Goal: Information Seeking & Learning: Learn about a topic

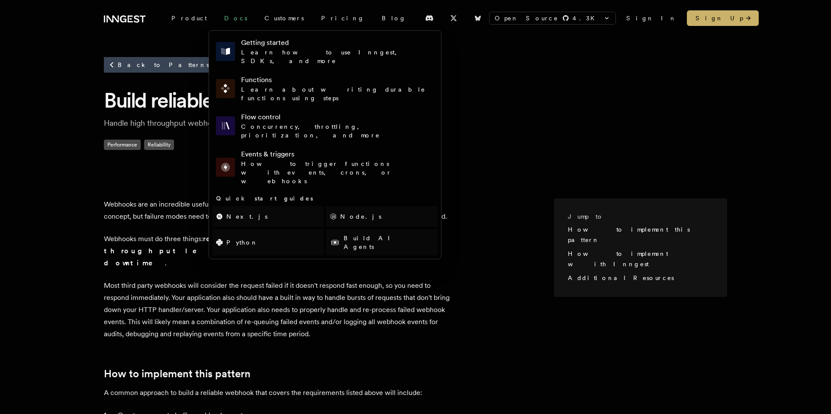
click at [215, 20] on link "Docs" at bounding box center [235, 18] width 40 height 16
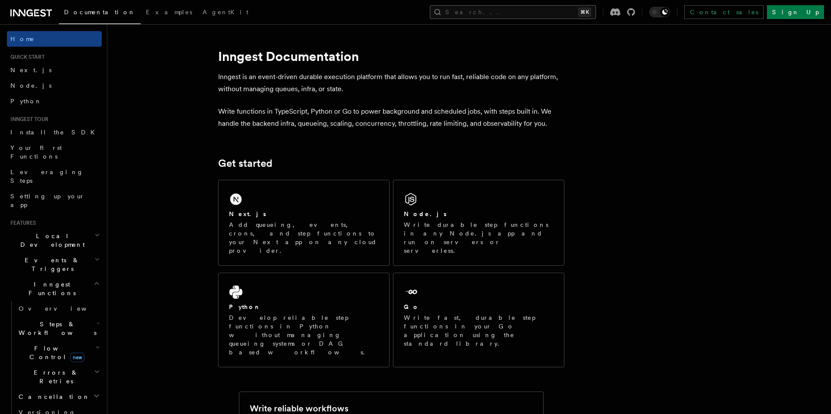
click at [585, 16] on button "Search... ⌘K" at bounding box center [513, 12] width 166 height 14
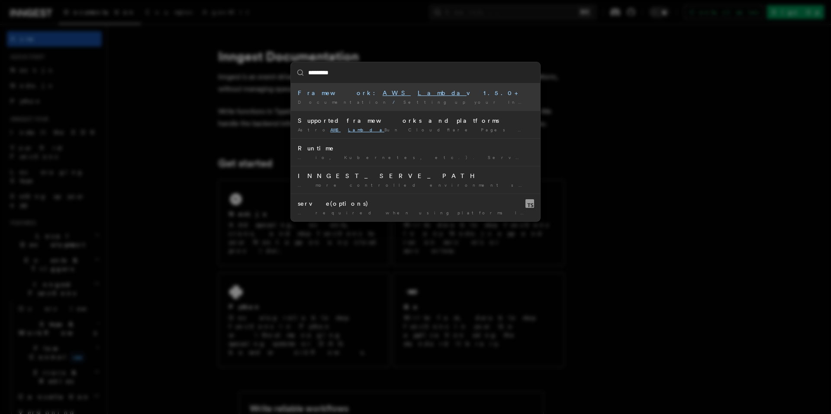
type input "**********"
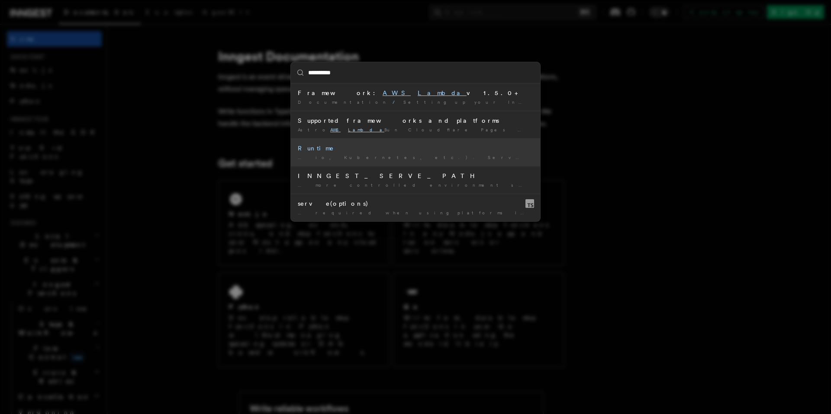
click at [446, 153] on li "Runtime … io, Kubernetes, etc.). Serverless runtimes ( AWS Lambda , Vercel, etc…" at bounding box center [415, 152] width 249 height 28
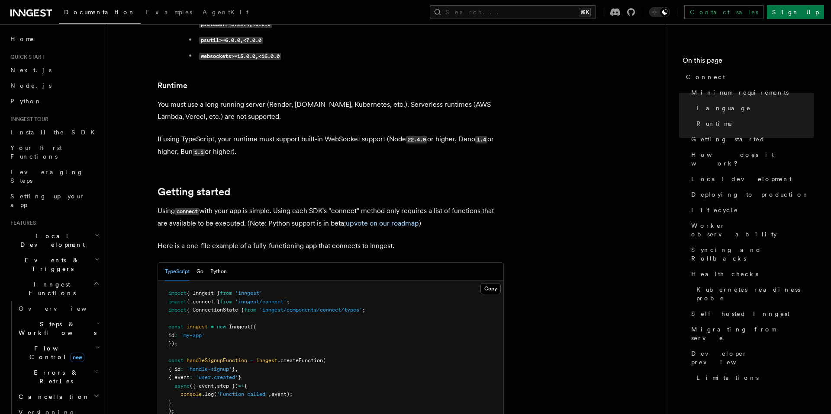
scroll to position [427, 0]
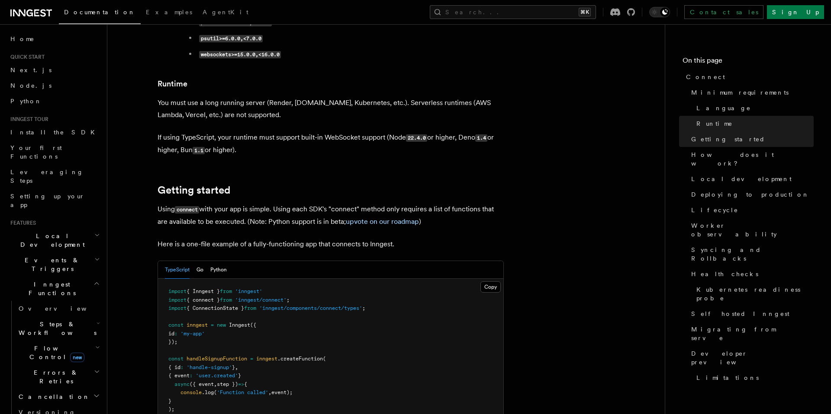
click at [476, 132] on p "If using TypeScript, your runtime must support built-in WebSocket support (Node…" at bounding box center [330, 144] width 346 height 25
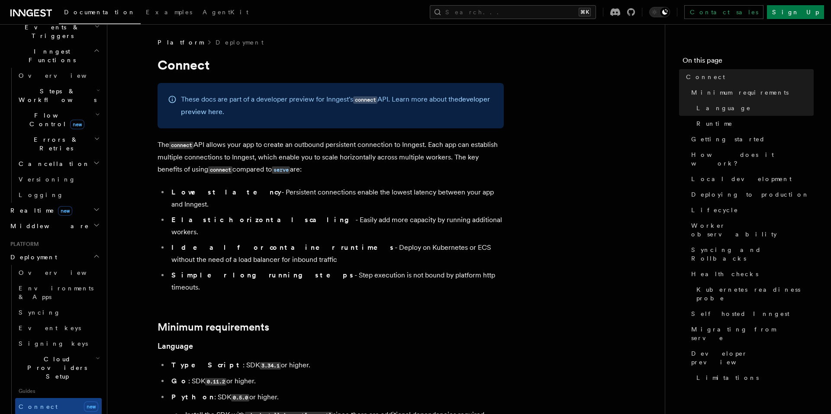
scroll to position [269, 0]
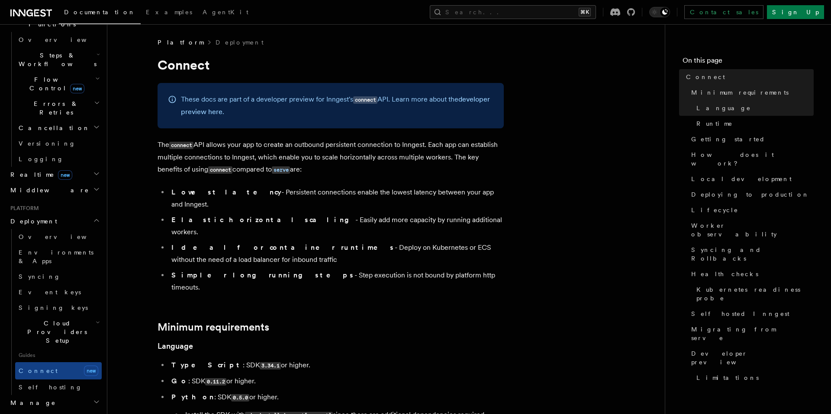
click at [81, 395] on h2 "Manage" at bounding box center [54, 403] width 95 height 16
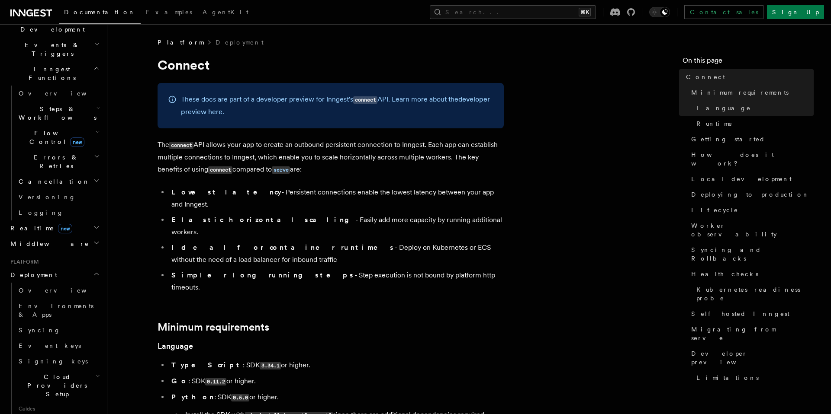
scroll to position [67, 0]
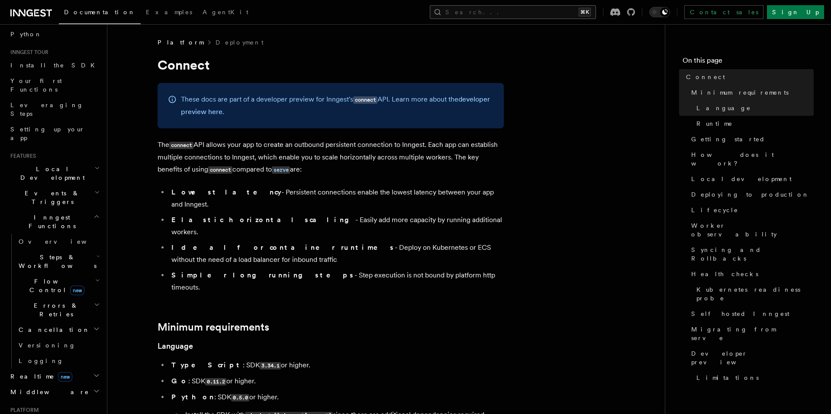
click at [520, 14] on button "Search... ⌘K" at bounding box center [513, 12] width 166 height 14
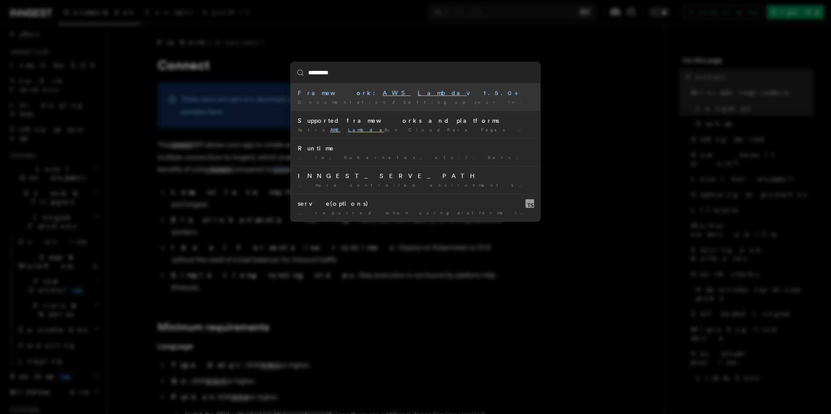
type input "**********"
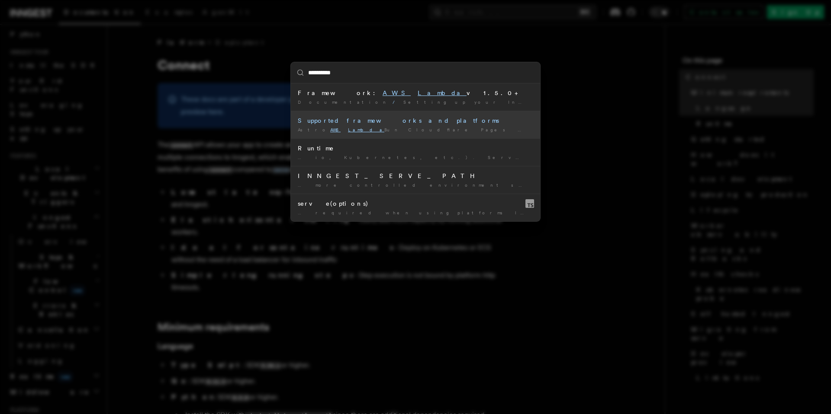
click at [421, 132] on div "Astro AWS Lambda Bun Cloudflare Pages Cloudflare Workers DigitalOcean …" at bounding box center [415, 130] width 235 height 6
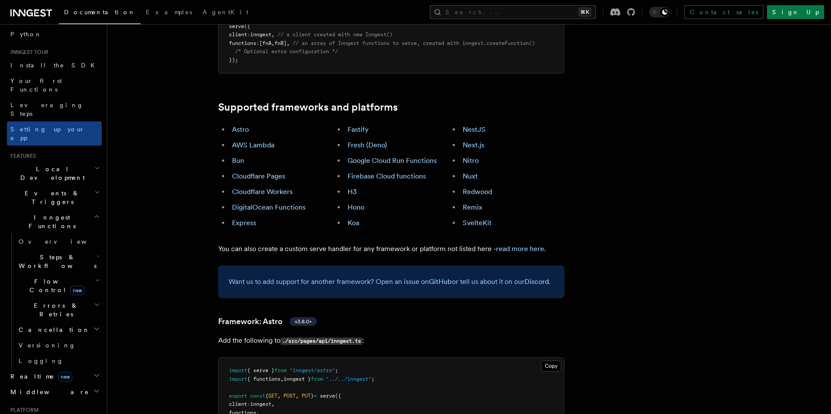
scroll to position [475, 0]
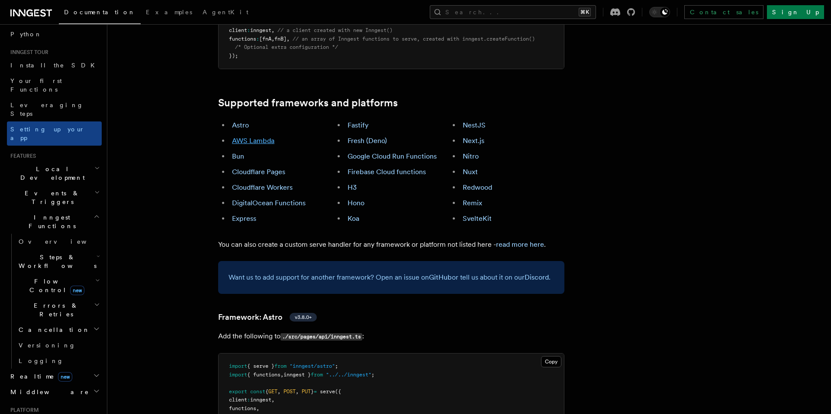
click at [266, 137] on link "AWS Lambda" at bounding box center [253, 141] width 42 height 8
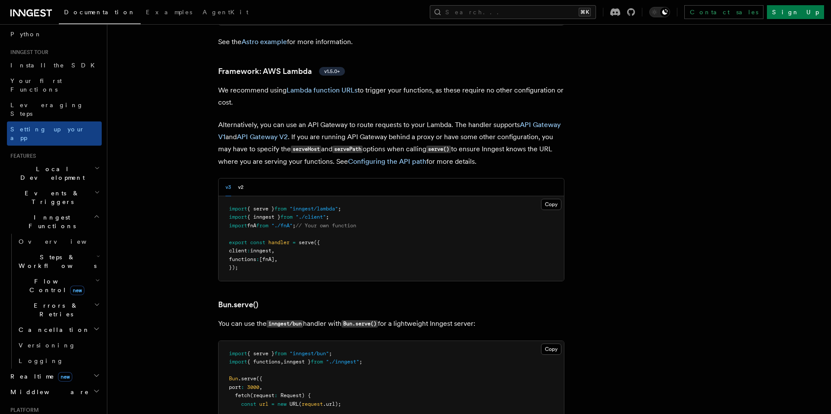
scroll to position [863, 0]
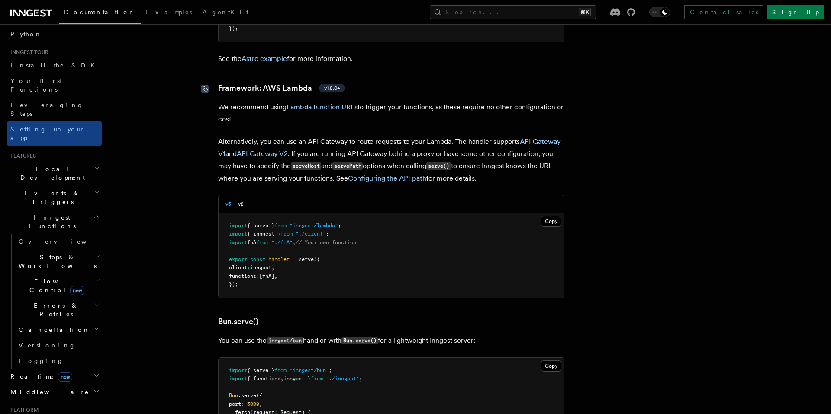
click at [206, 85] on icon at bounding box center [205, 89] width 9 height 9
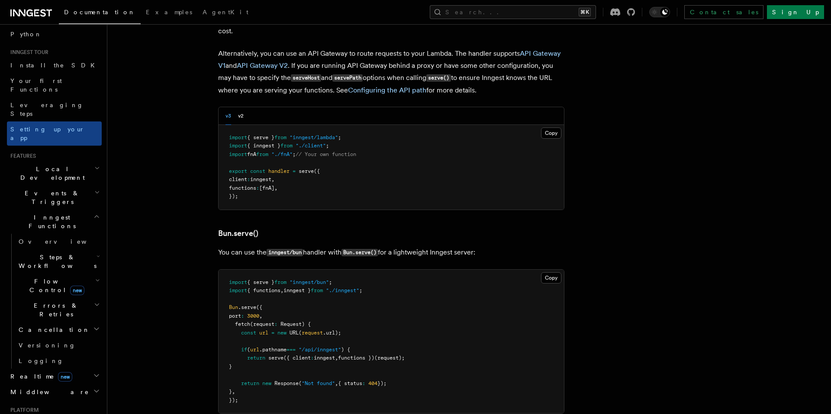
scroll to position [1030, 0]
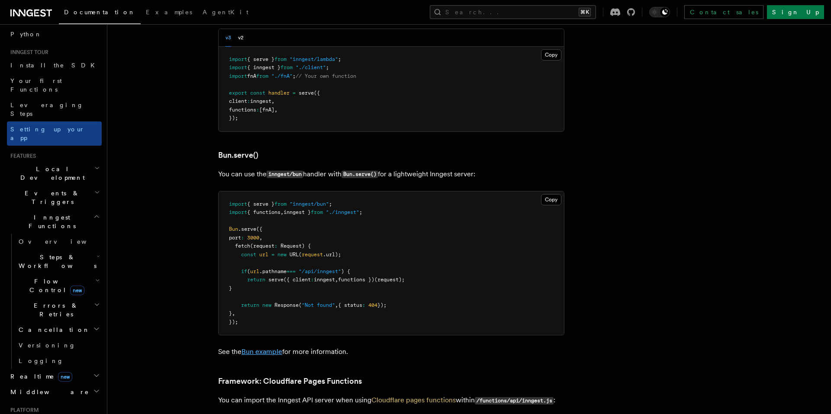
click at [264, 348] on link "Bun example" at bounding box center [261, 352] width 41 height 8
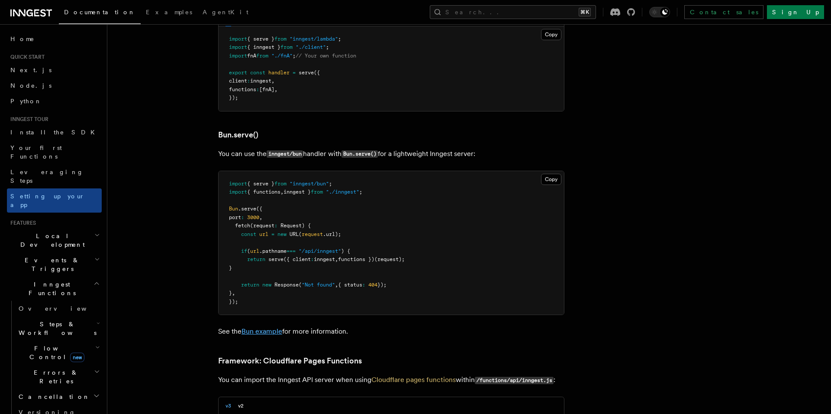
click at [270, 327] on link "Bun example" at bounding box center [261, 331] width 41 height 8
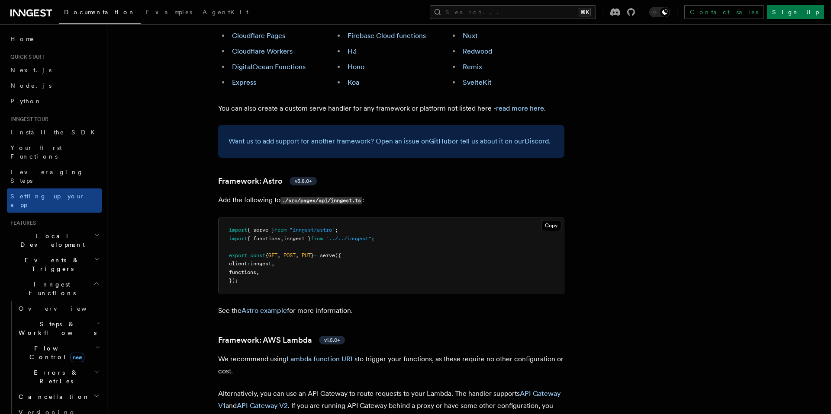
scroll to position [672, 0]
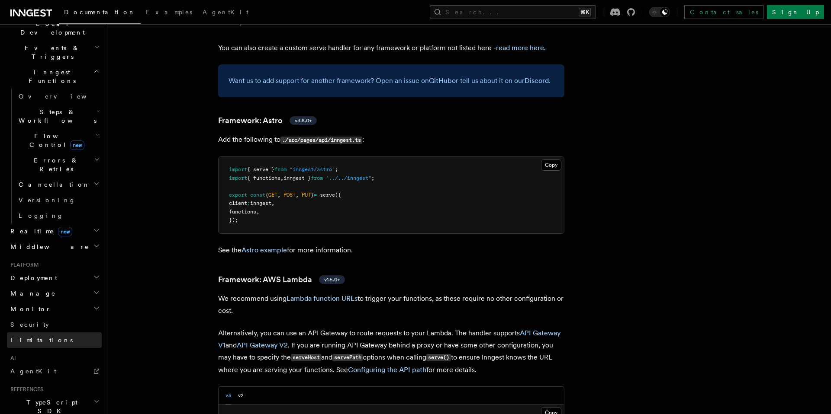
scroll to position [243, 0]
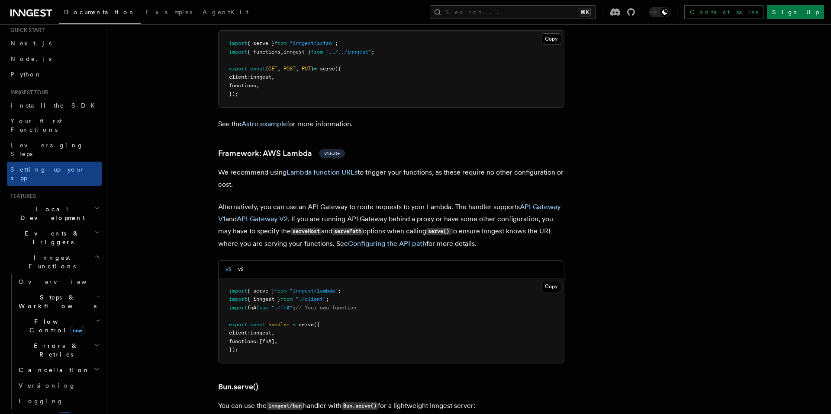
scroll to position [0, 0]
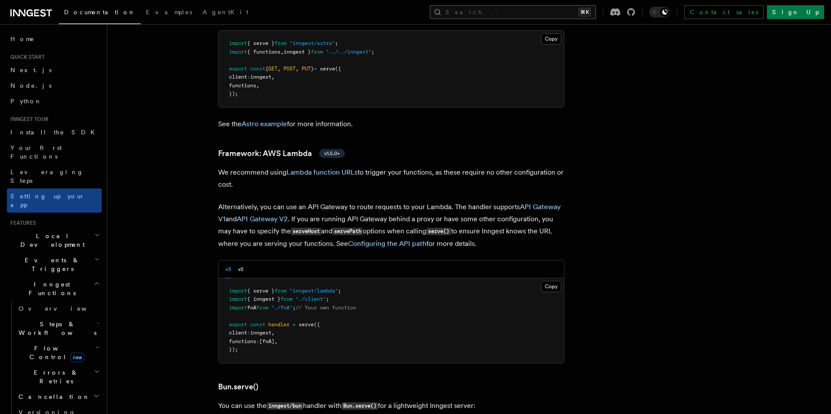
click at [510, 13] on button "Search... ⌘K" at bounding box center [513, 12] width 166 height 14
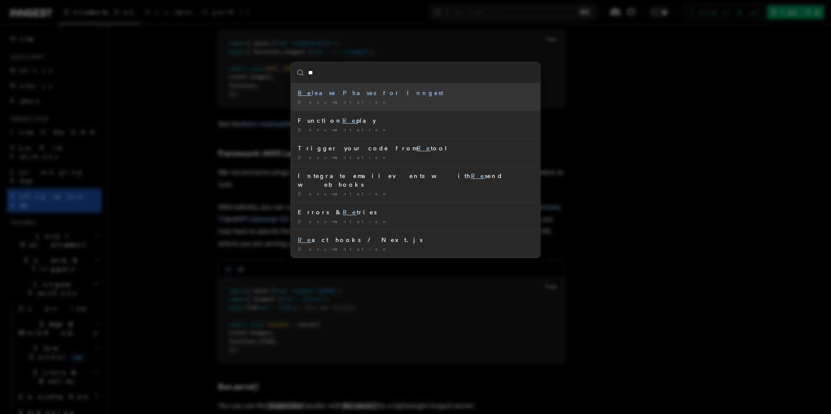
type input "*"
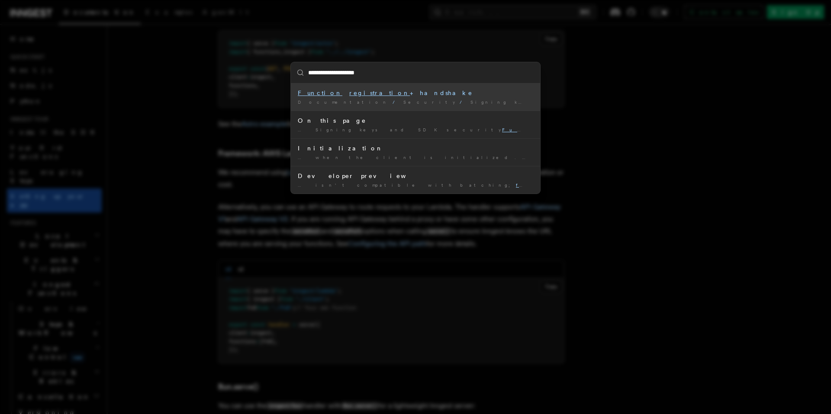
type input "**********"
click at [432, 104] on div "Documentation / Security / Signing keys and SDK security /" at bounding box center [415, 102] width 235 height 6
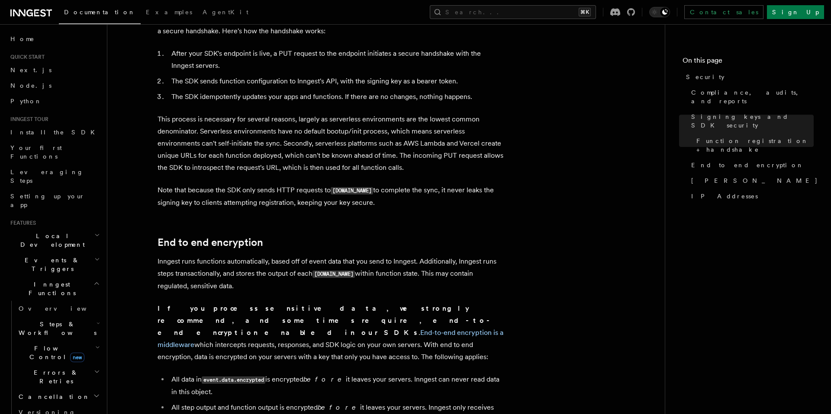
scroll to position [354, 0]
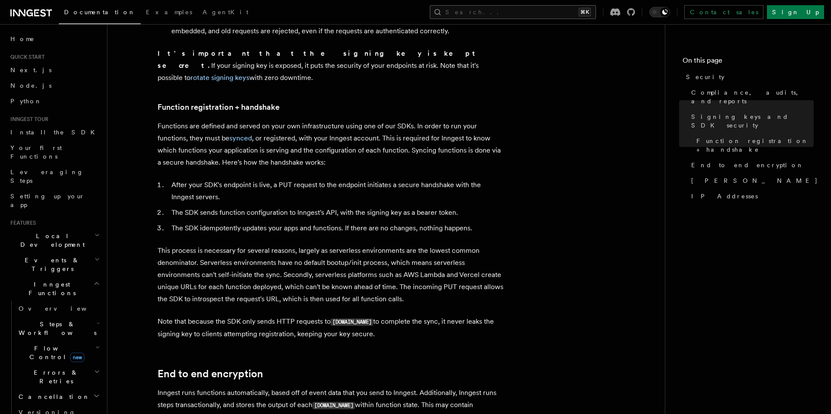
click at [530, 10] on button "Search... ⌘K" at bounding box center [513, 12] width 166 height 14
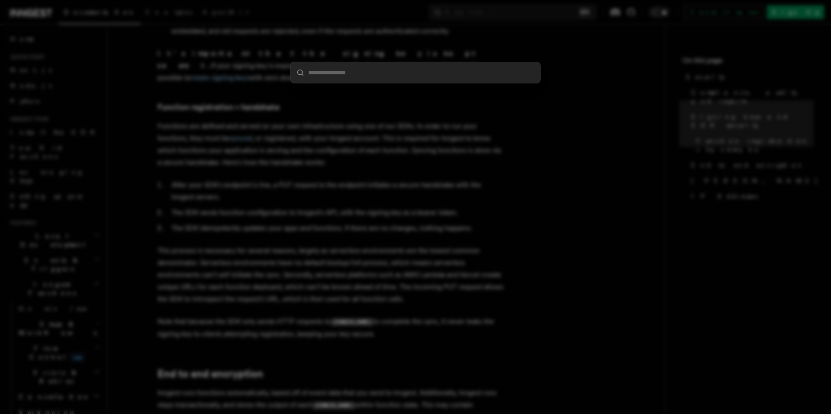
click at [210, 96] on div at bounding box center [415, 207] width 831 height 414
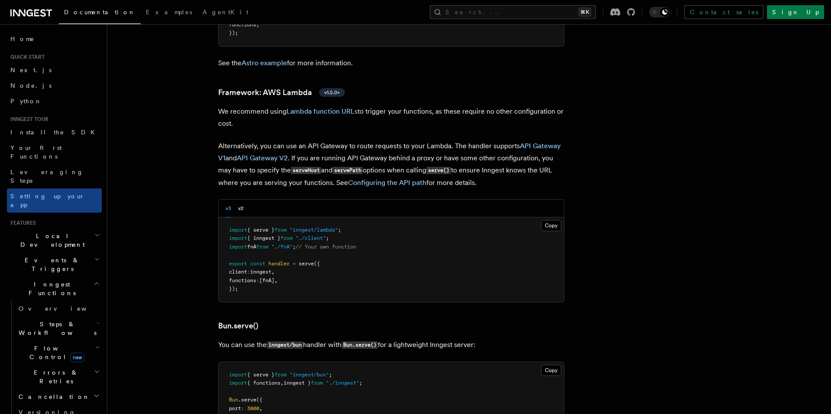
scroll to position [861, 0]
click at [527, 7] on button "Search... ⌘K" at bounding box center [513, 12] width 166 height 14
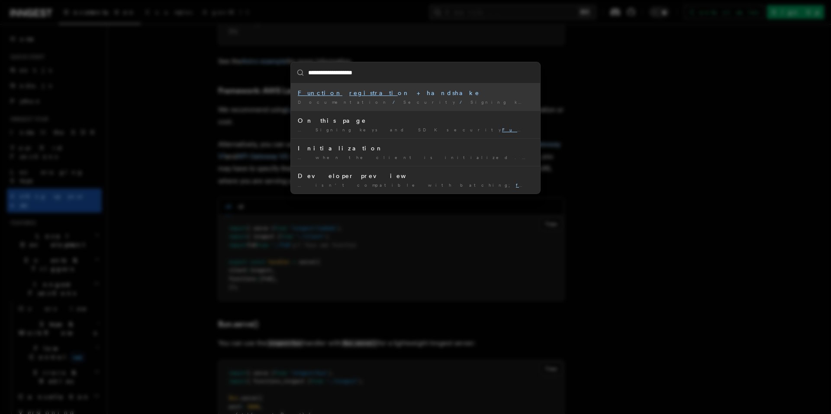
type input "**********"
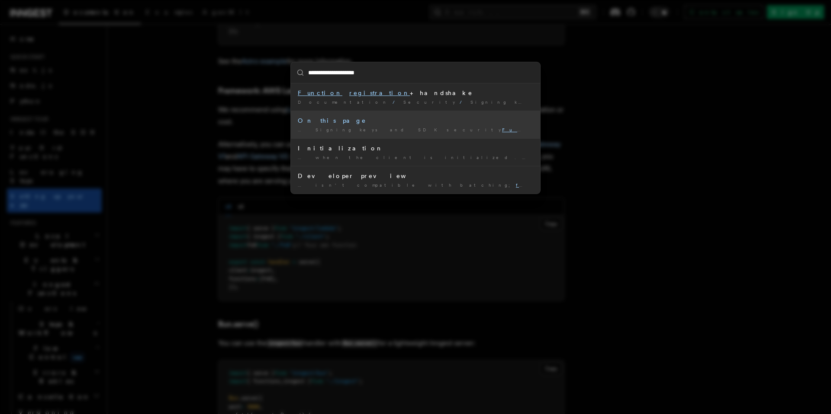
click at [459, 130] on div "… Signing keys and SDK security Function registration + handshake End to …" at bounding box center [415, 130] width 235 height 6
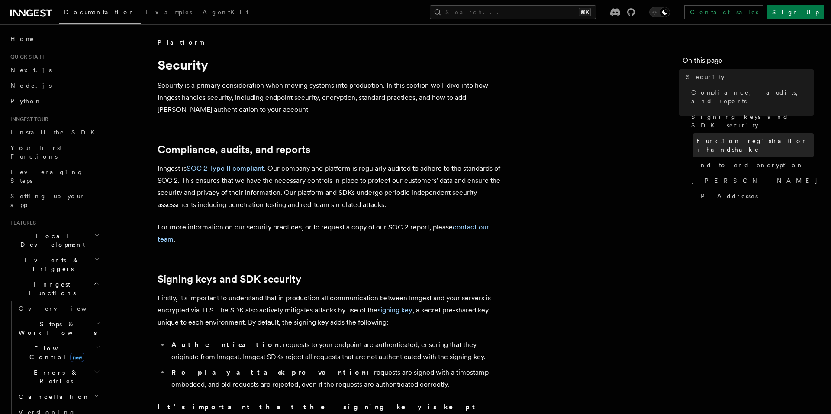
click at [762, 137] on span "Function registration + handshake" at bounding box center [754, 145] width 117 height 17
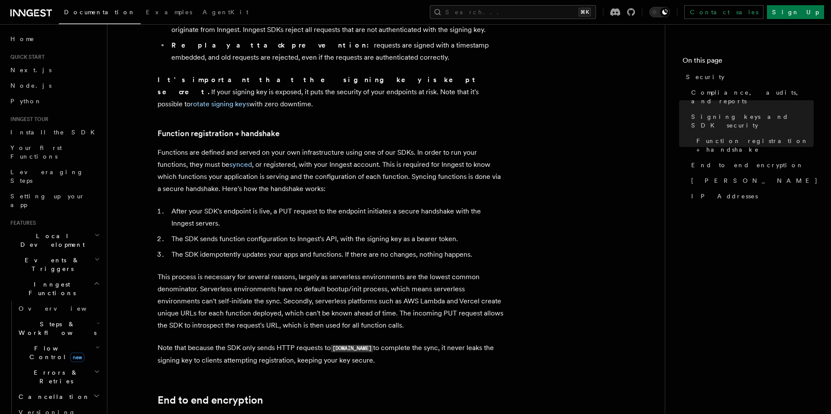
scroll to position [316, 0]
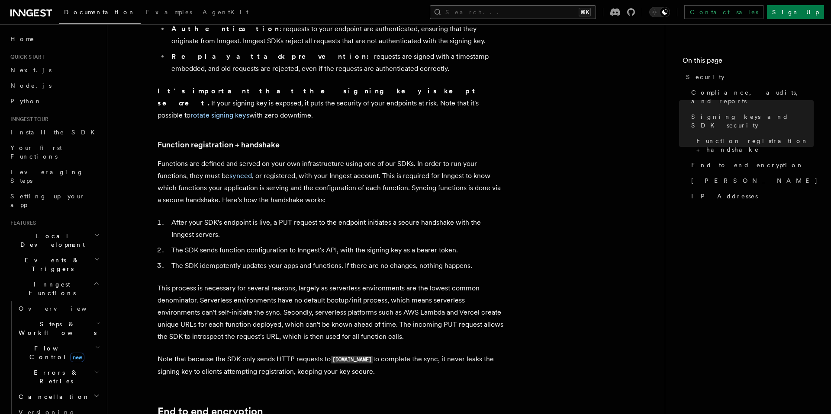
click at [552, 13] on button "Search... ⌘K" at bounding box center [513, 12] width 166 height 14
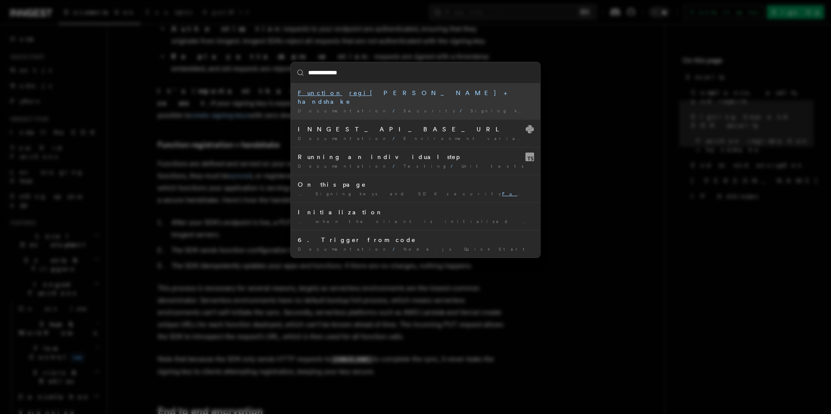
type input "**********"
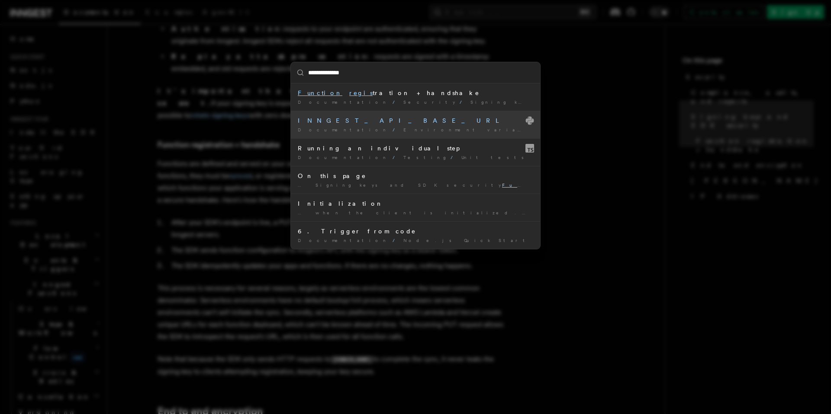
click at [428, 125] on li "INNGEST_API_BASE_URL Documentation / Environment variables /" at bounding box center [415, 125] width 249 height 28
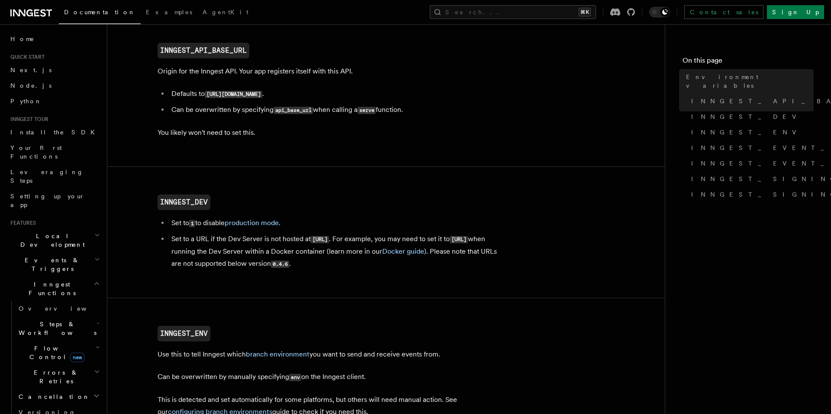
scroll to position [106, 0]
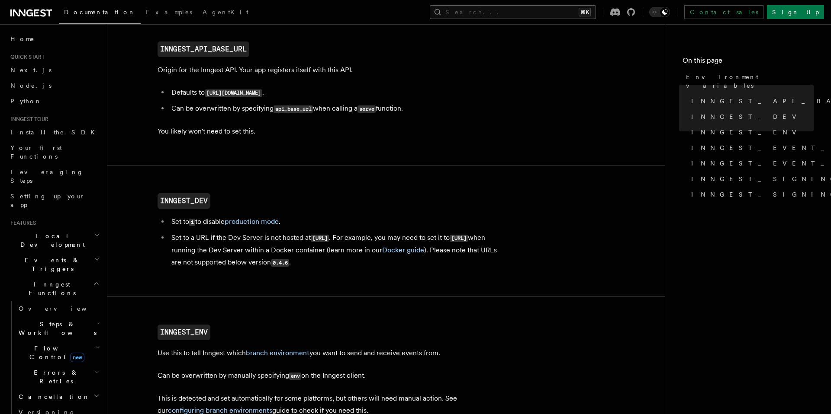
click at [510, 15] on button "Search... ⌘K" at bounding box center [513, 12] width 166 height 14
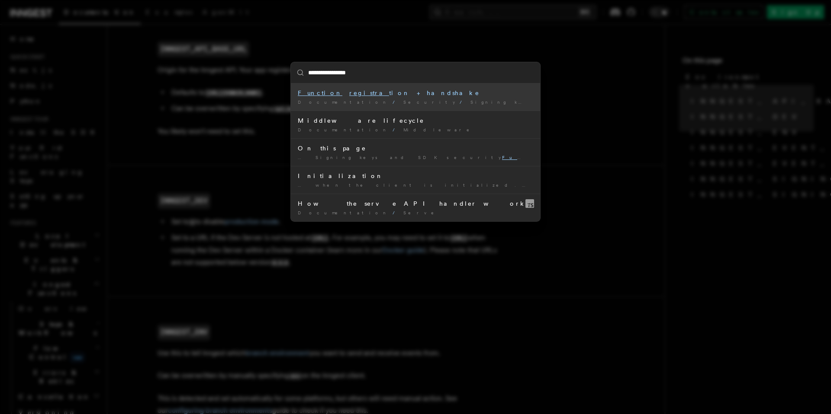
type input "**********"
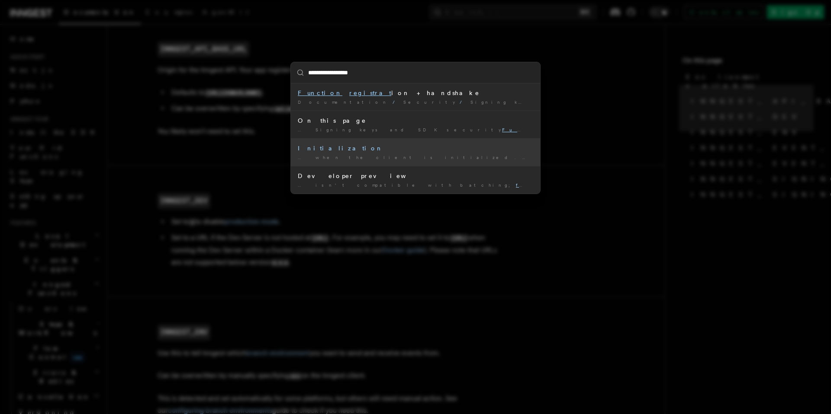
click at [337, 144] on div "Initialization" at bounding box center [415, 148] width 235 height 9
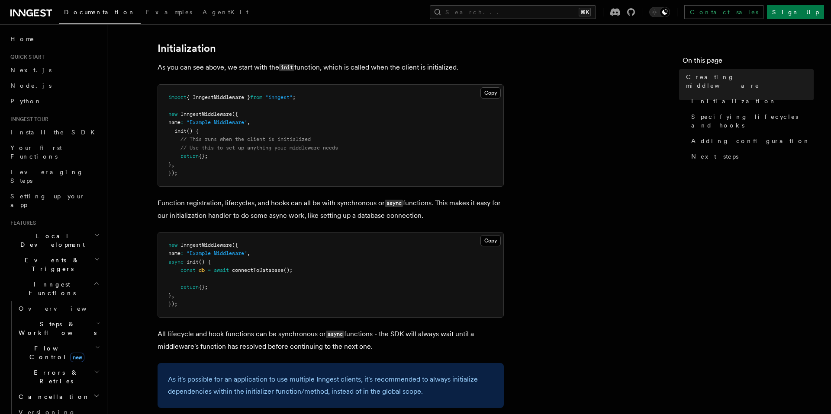
scroll to position [316, 0]
click at [522, 14] on button "Search... ⌘K" at bounding box center [513, 12] width 166 height 14
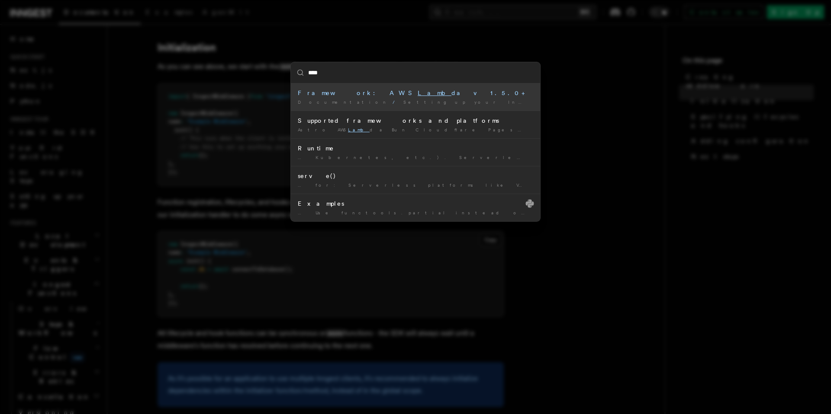
type input "*****"
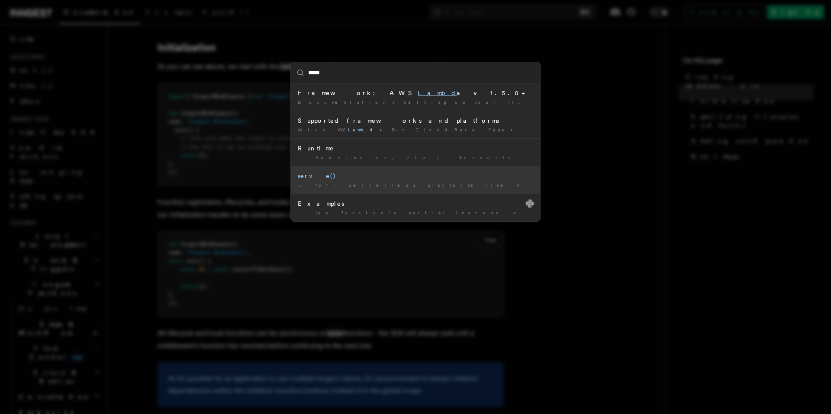
click at [442, 179] on div "serve()" at bounding box center [415, 176] width 235 height 9
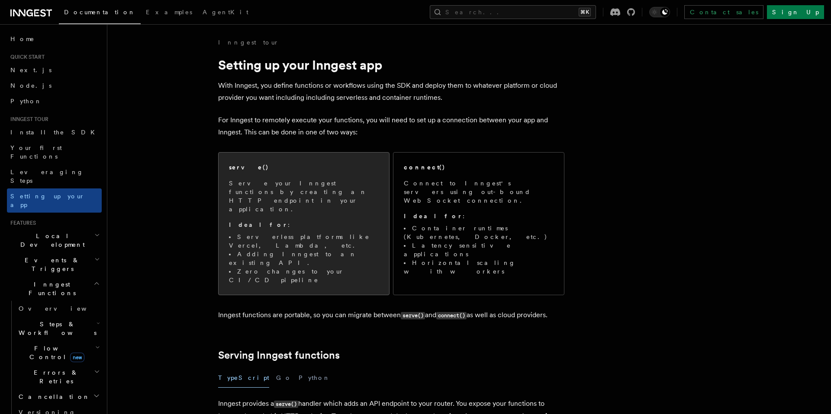
click at [263, 183] on p "Serve your Inngest functions by creating an HTTP endpoint in your application." at bounding box center [304, 196] width 150 height 35
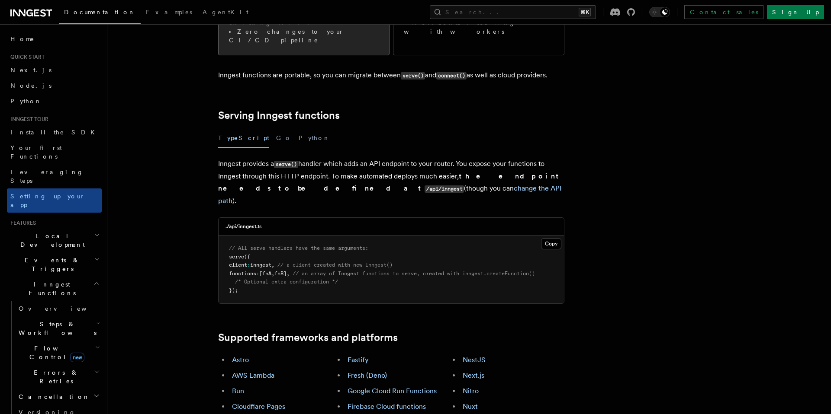
scroll to position [265, 0]
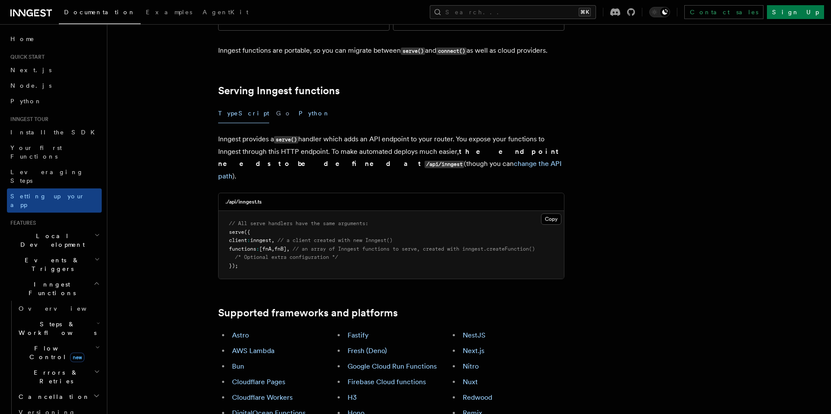
click at [298, 104] on button "Python" at bounding box center [314, 113] width 32 height 19
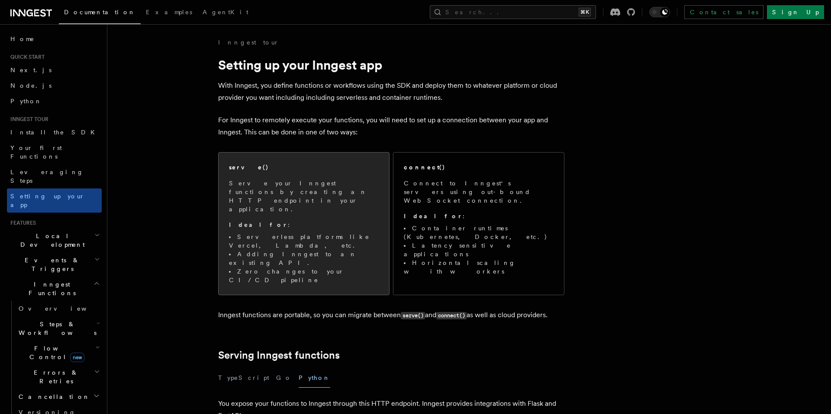
click at [302, 250] on li "Adding Inngest to an existing API." at bounding box center [304, 258] width 150 height 17
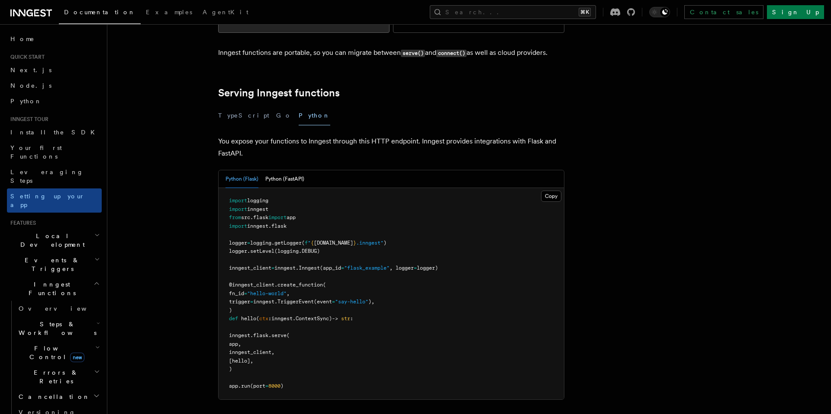
scroll to position [265, 0]
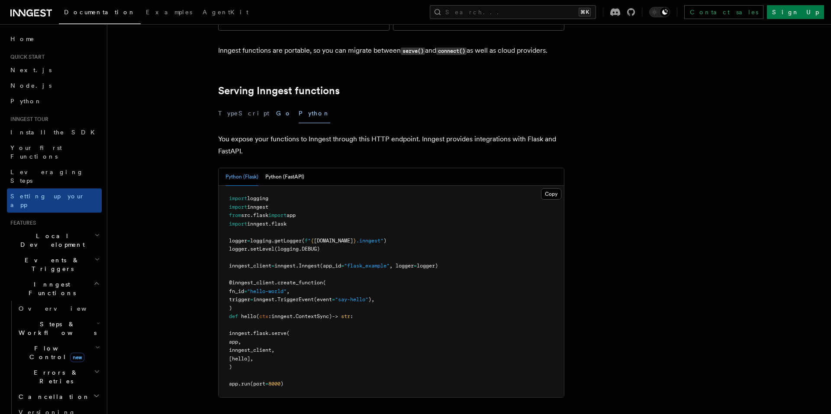
click at [276, 104] on button "Go" at bounding box center [284, 113] width 16 height 19
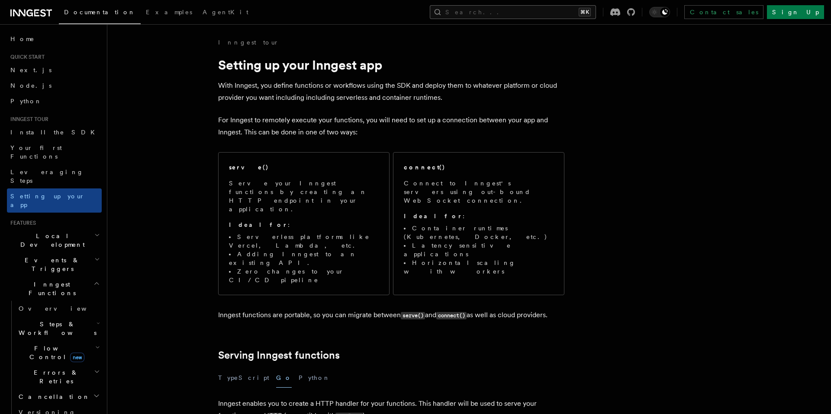
click at [525, 10] on button "Search... ⌘K" at bounding box center [513, 12] width 166 height 14
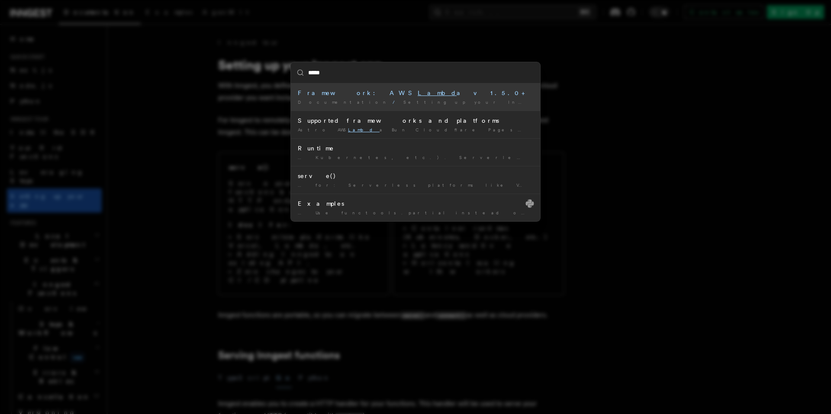
type input "******"
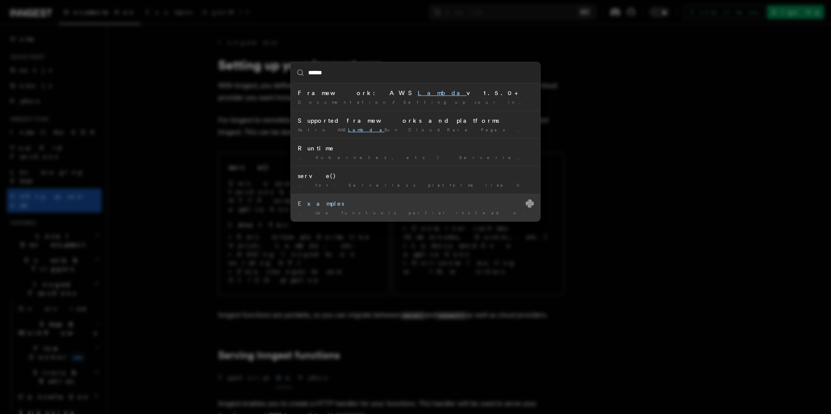
click at [412, 208] on div "Examples" at bounding box center [415, 203] width 235 height 9
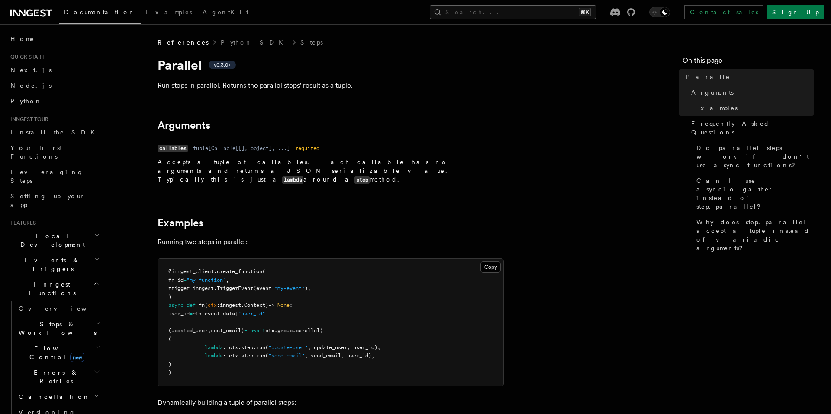
click at [513, 16] on button "Search... ⌘K" at bounding box center [513, 12] width 166 height 14
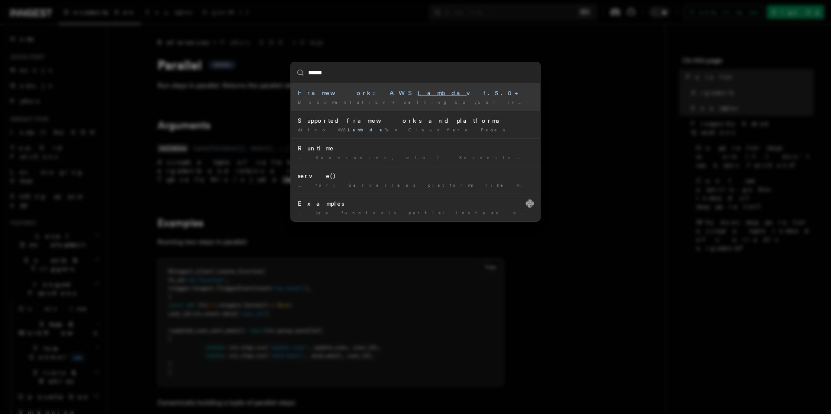
type input "******"
click at [570, 184] on div "****** Framework: AWS Lambda v1.5.0+ Documentation / Setting up your Inngest ap…" at bounding box center [415, 207] width 831 height 414
